Goal: Information Seeking & Learning: Learn about a topic

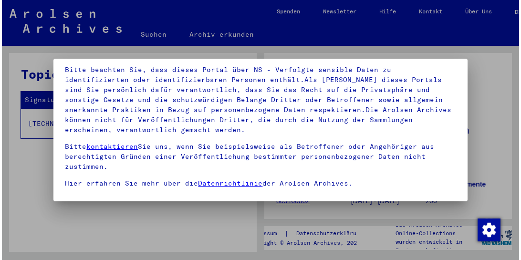
scroll to position [121, 0]
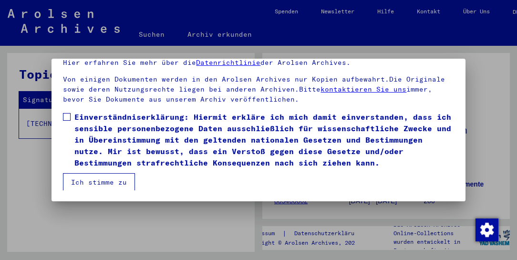
drag, startPoint x: 159, startPoint y: 129, endPoint x: 115, endPoint y: 193, distance: 77.5
click at [115, 193] on mat-dialog-container "Herzlich Willkommen im Online-Archiv der Arolsen Archives. Unsere Nutzungsbedin…" at bounding box center [259, 130] width 414 height 143
drag, startPoint x: 126, startPoint y: 156, endPoint x: 73, endPoint y: 129, distance: 59.7
click at [74, 129] on span "Einverständniserklärung: Hiermit erkläre ich mich damit einverstanden, dass ich…" at bounding box center [263, 139] width 379 height 57
click at [101, 189] on button "Ich stimme zu" at bounding box center [99, 182] width 72 height 18
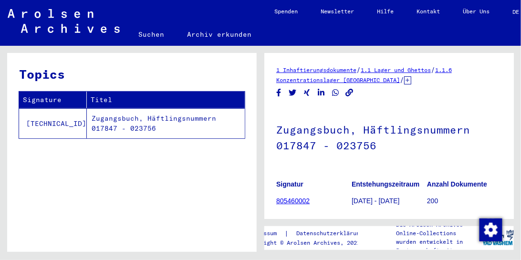
drag, startPoint x: 509, startPoint y: 66, endPoint x: 513, endPoint y: 79, distance: 13.9
click at [513, 79] on div "1 Inhaftierungsdokumente / 1.1 Lager und Ghettos / 1.1.6 Konzentrationslager [G…" at bounding box center [388, 136] width 249 height 166
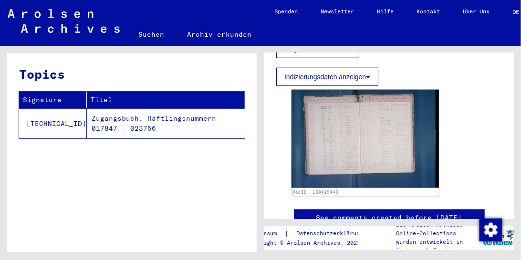
scroll to position [231, 0]
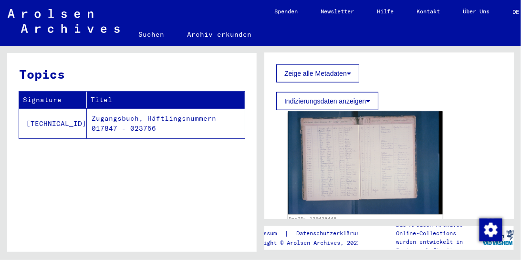
click at [369, 174] on img at bounding box center [365, 163] width 155 height 103
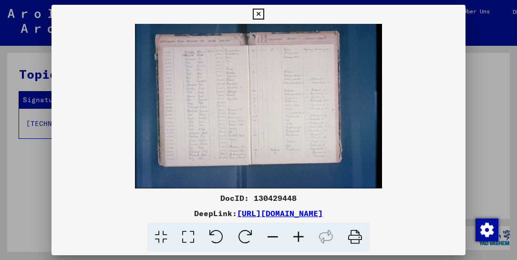
click at [443, 70] on img at bounding box center [259, 106] width 414 height 165
click at [299, 240] on icon at bounding box center [299, 237] width 26 height 29
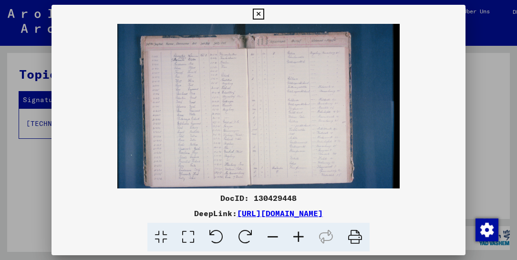
click at [299, 240] on icon at bounding box center [299, 237] width 26 height 29
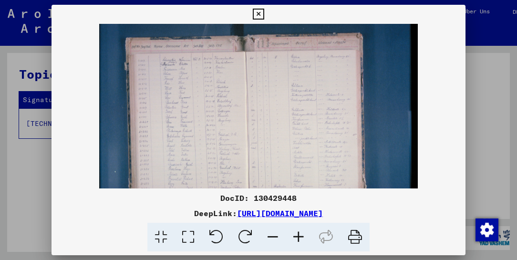
click at [275, 240] on icon at bounding box center [273, 237] width 26 height 29
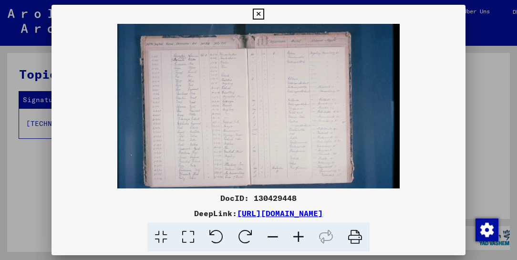
click at [200, 182] on img at bounding box center [258, 118] width 283 height 188
click at [299, 238] on icon at bounding box center [299, 237] width 26 height 29
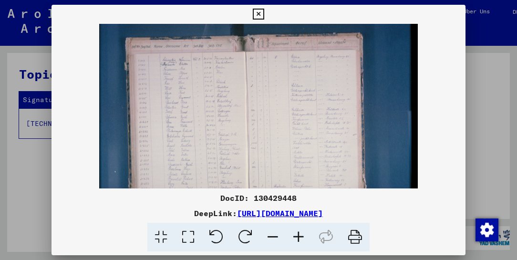
click at [471, 46] on div at bounding box center [258, 130] width 517 height 260
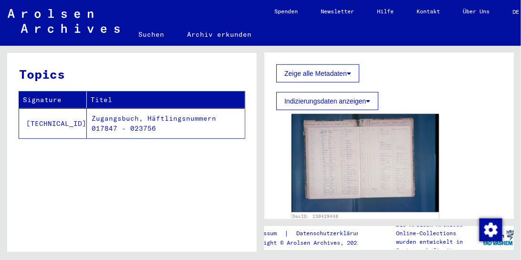
click at [471, 46] on div "1 Inhaftierungsdokumente / 1.1 Lager und Ghettos / 1.1.6 Konzentrationslager [G…" at bounding box center [391, 149] width 260 height 206
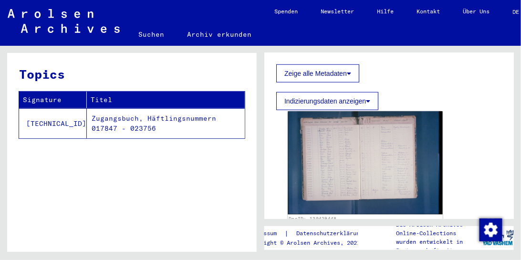
click at [415, 176] on img at bounding box center [365, 163] width 155 height 103
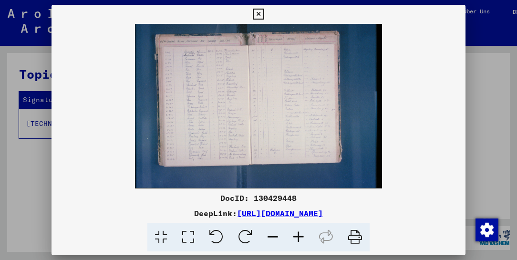
click at [293, 235] on icon at bounding box center [299, 237] width 26 height 29
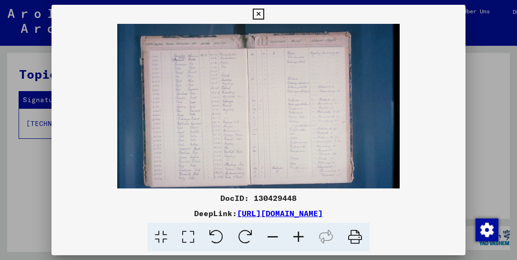
click at [293, 235] on icon at bounding box center [299, 237] width 26 height 29
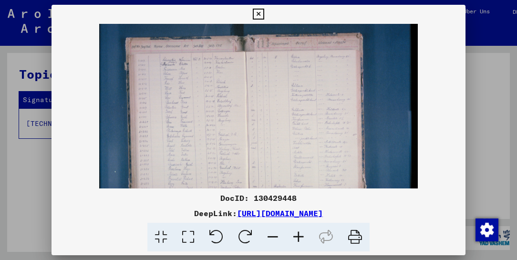
click at [260, 17] on icon at bounding box center [258, 14] width 11 height 11
